Goal: Task Accomplishment & Management: Use online tool/utility

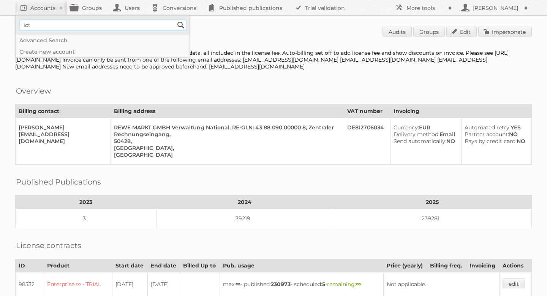
type input"] "ICT Edeka"
click at [183, 24] on input "Search" at bounding box center [180, 24] width 11 height 11
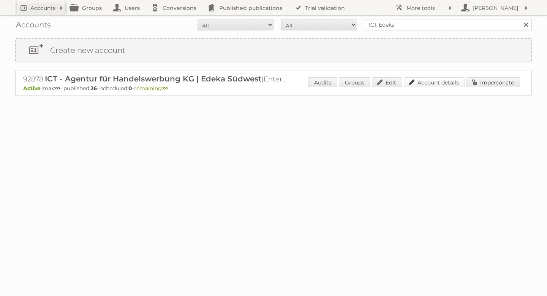
click at [444, 81] on link "Account details" at bounding box center [434, 82] width 61 height 10
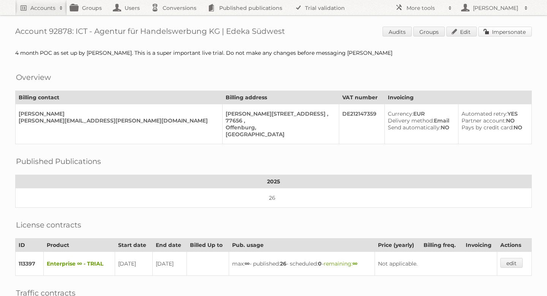
click at [512, 29] on link "Impersonate" at bounding box center [506, 32] width 54 height 10
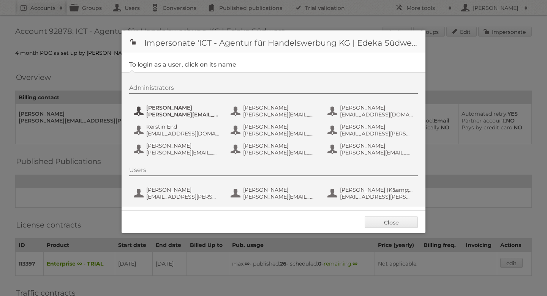
click at [166, 108] on span "Benjamin Discher" at bounding box center [183, 107] width 74 height 7
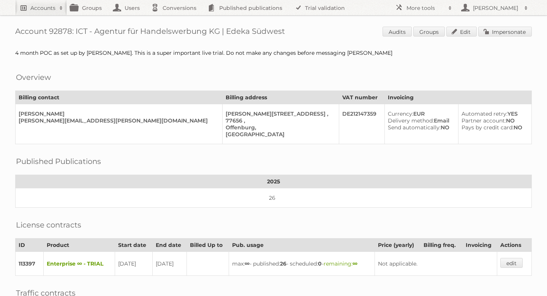
click at [46, 11] on h2 "Accounts" at bounding box center [42, 8] width 25 height 8
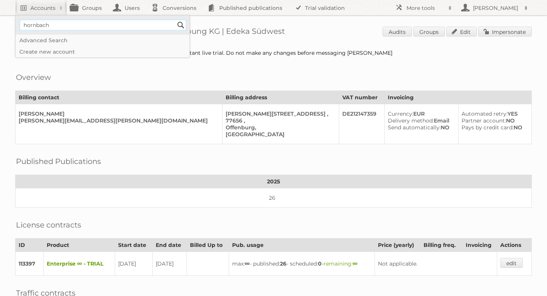
type input"] "Hornbach"
click at [180, 24] on input "Search" at bounding box center [180, 24] width 11 height 11
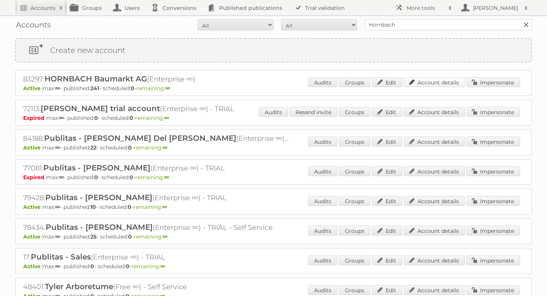
click at [433, 80] on link "Account details" at bounding box center [434, 82] width 61 height 10
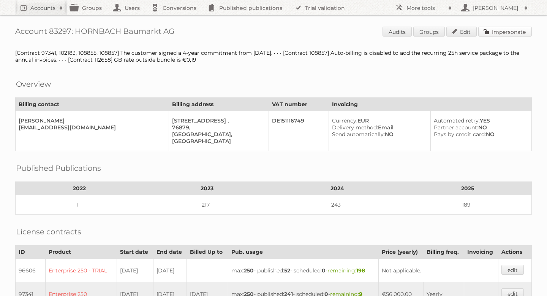
click at [496, 29] on link "Impersonate" at bounding box center [506, 32] width 54 height 10
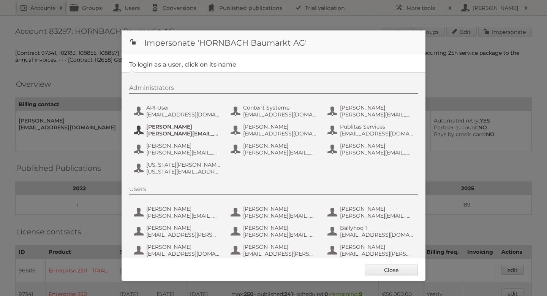
click at [159, 130] on span "[PERSON_NAME][EMAIL_ADDRESS][DOMAIN_NAME]" at bounding box center [183, 133] width 74 height 7
